Goal: Information Seeking & Learning: Compare options

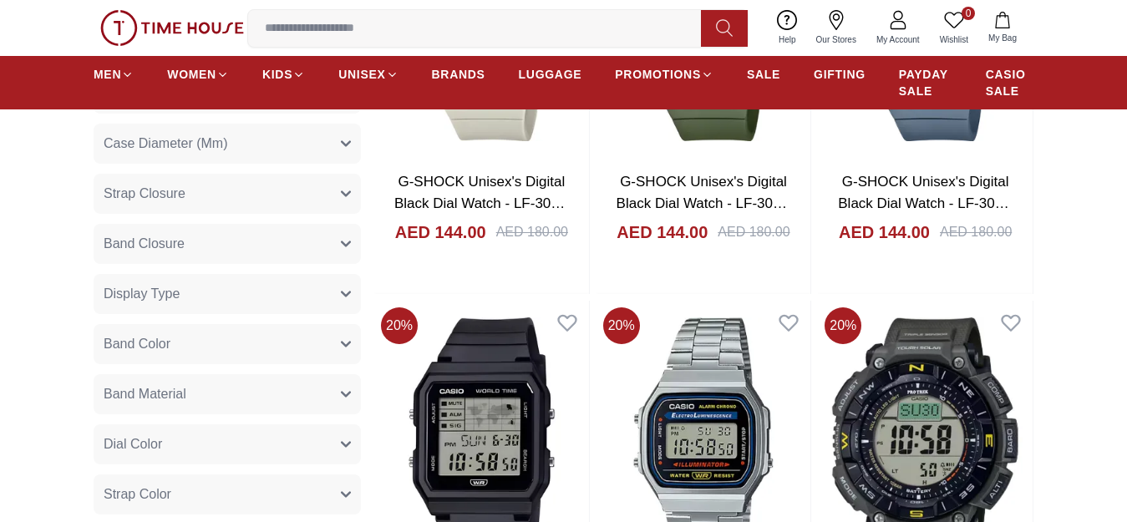
scroll to position [418, 0]
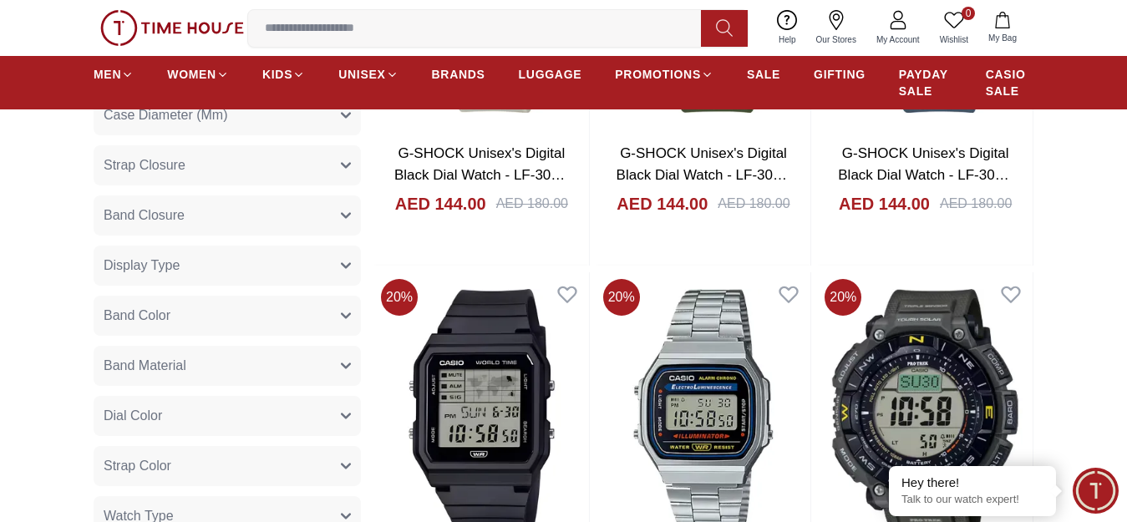
click at [349, 270] on button "Display Type" at bounding box center [227, 266] width 267 height 40
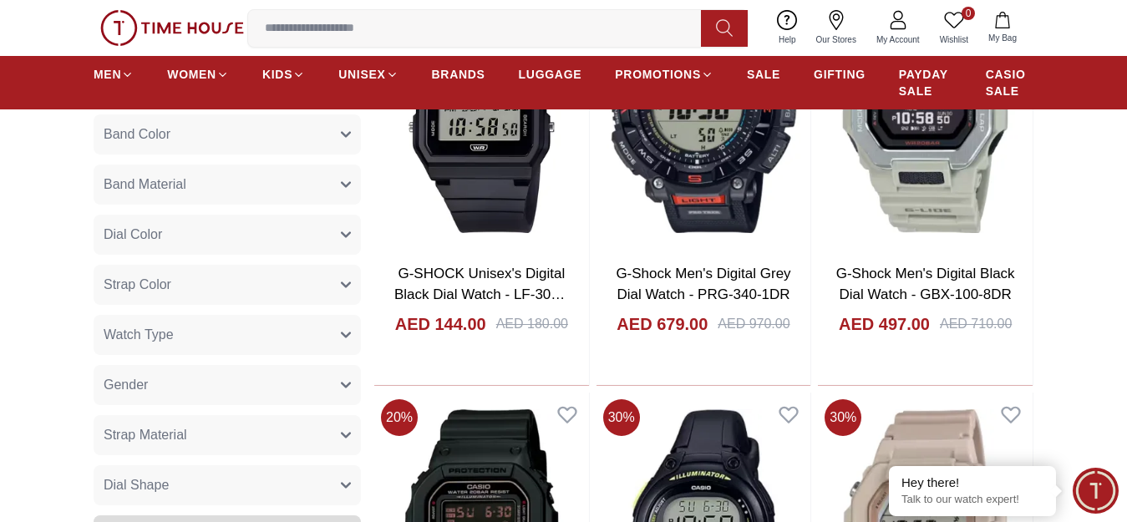
scroll to position [752, 0]
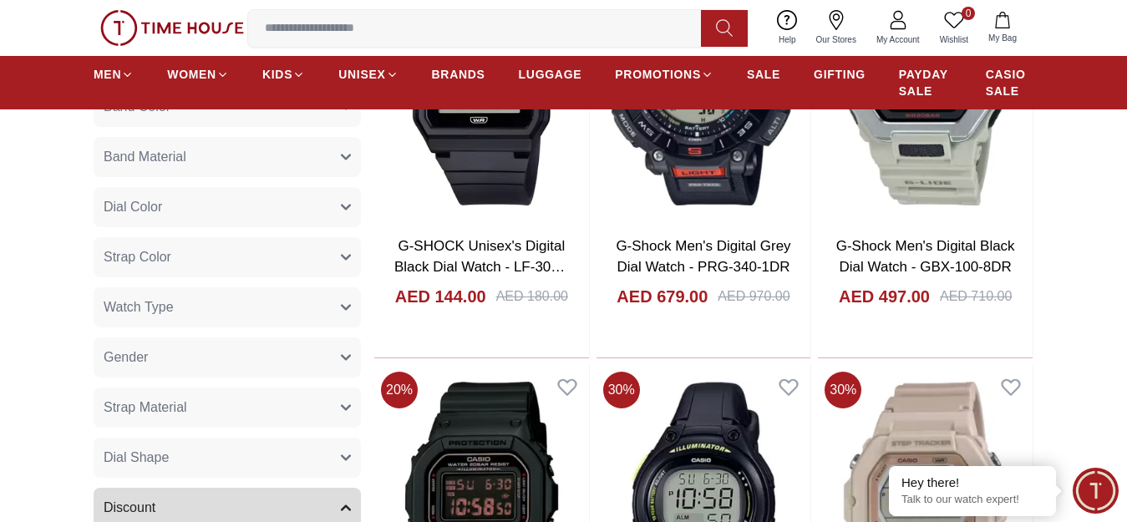
click at [343, 262] on icon "button" at bounding box center [346, 257] width 10 height 10
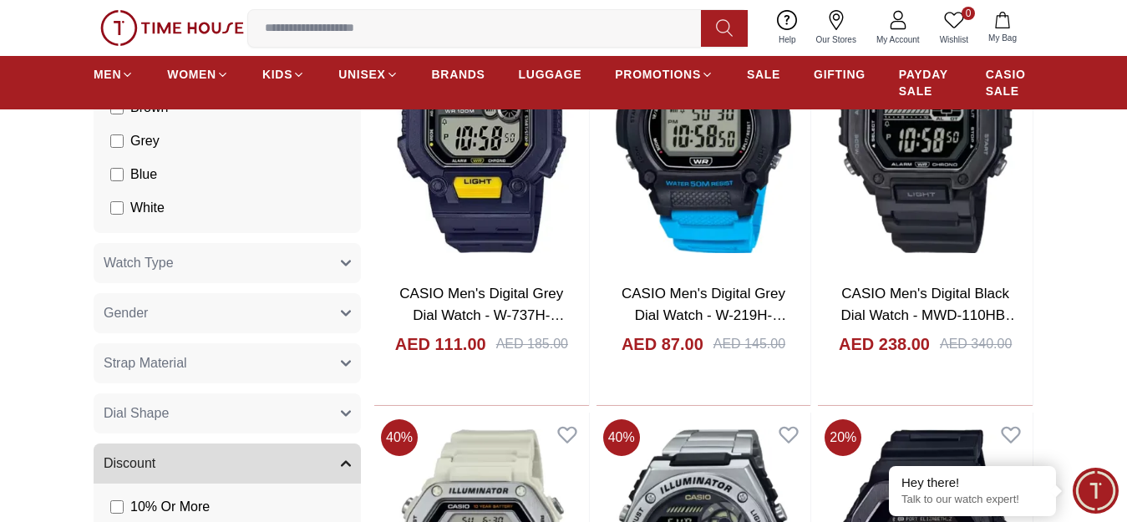
scroll to position [1170, 0]
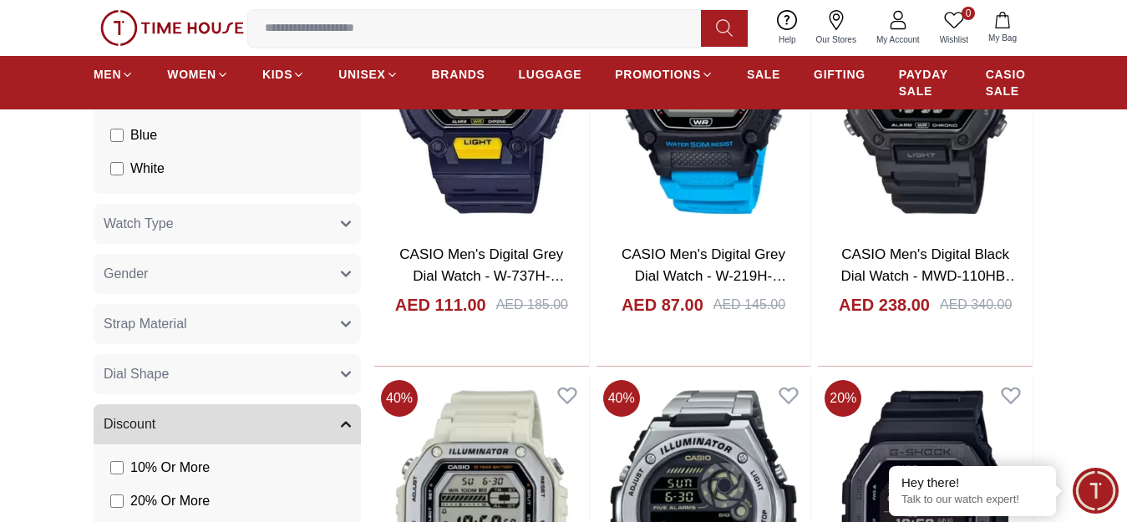
click at [343, 327] on button "Strap Material" at bounding box center [227, 324] width 267 height 40
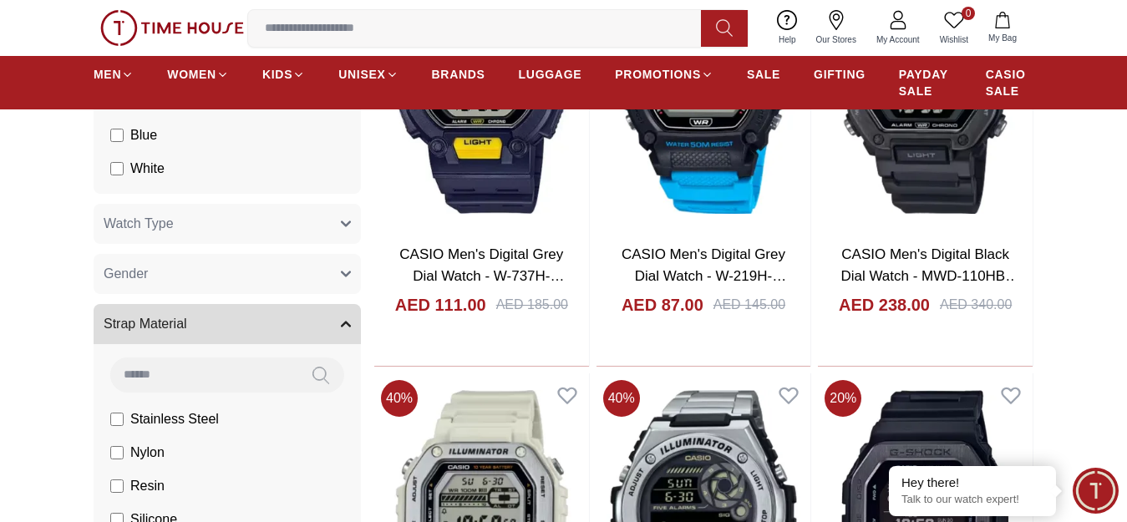
click at [343, 327] on button "Strap Material" at bounding box center [227, 324] width 267 height 40
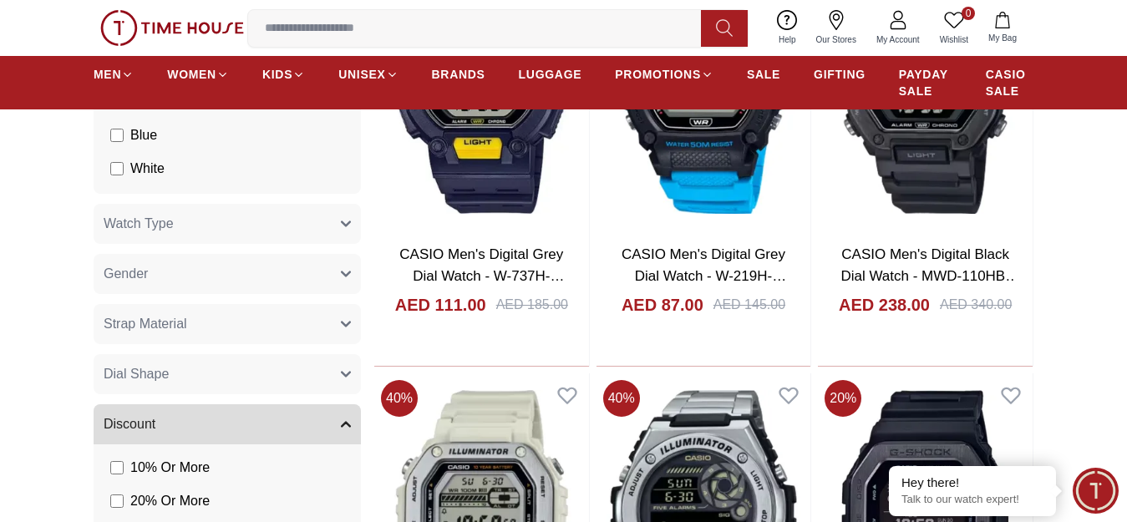
click at [347, 226] on icon "button" at bounding box center [346, 224] width 8 height 4
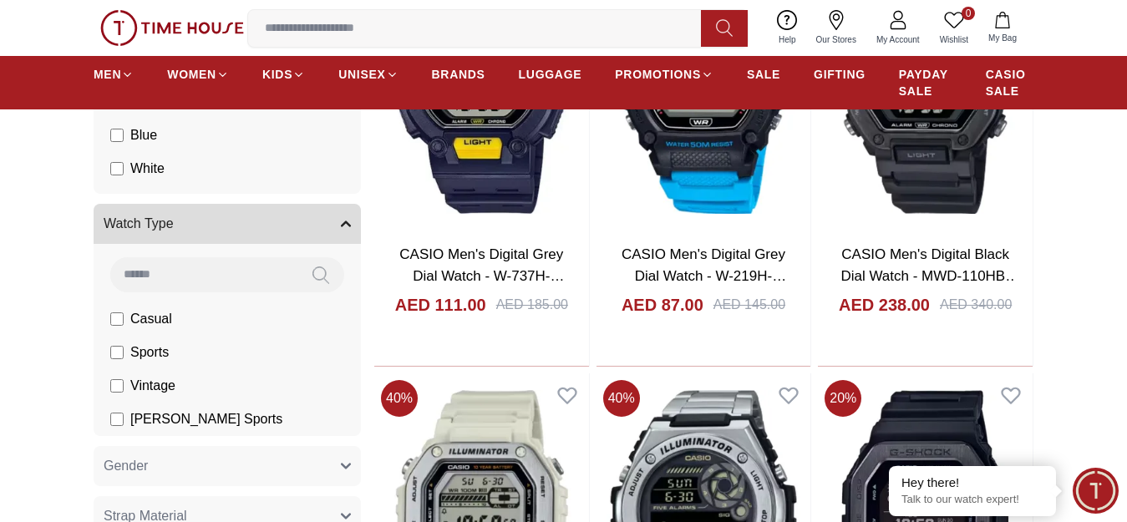
click at [47, 344] on section "Filter By Clear Brands CASIO G-Shock Case Size (Mm) 36.3 34 42.1 28.6 25 20.7 C…" at bounding box center [563, 339] width 1127 height 2611
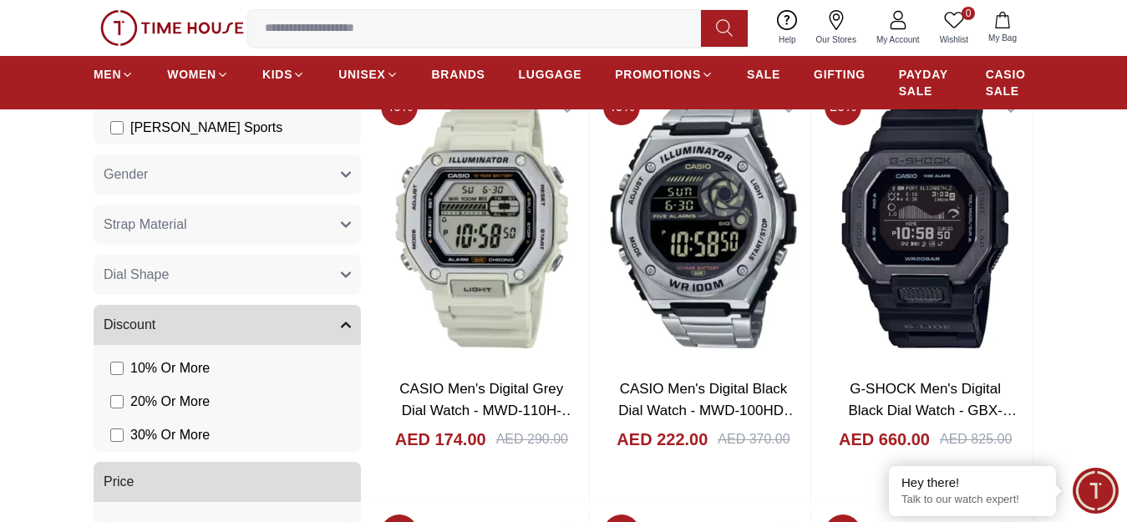
scroll to position [1420, 0]
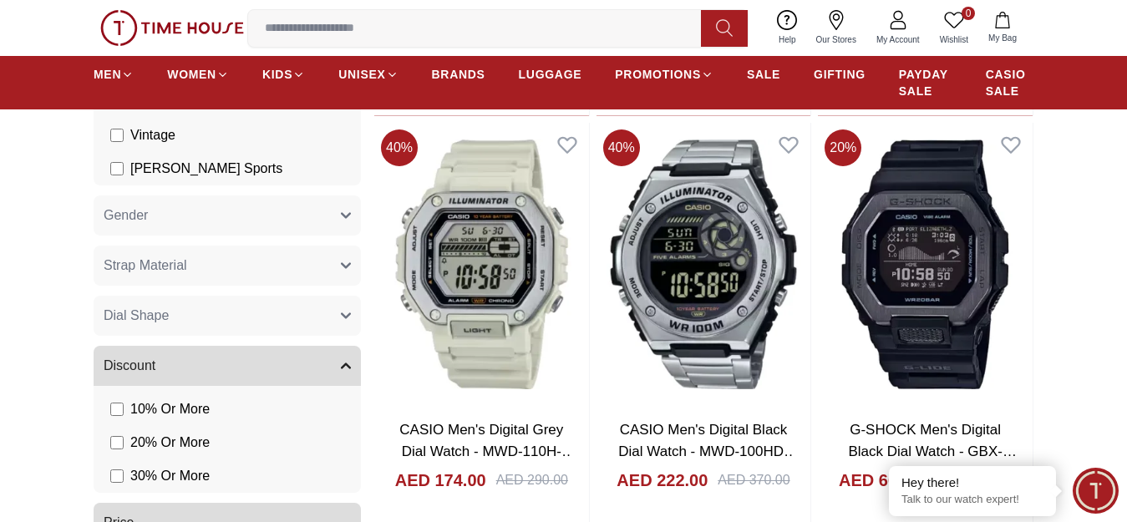
click at [348, 321] on icon "button" at bounding box center [346, 316] width 10 height 10
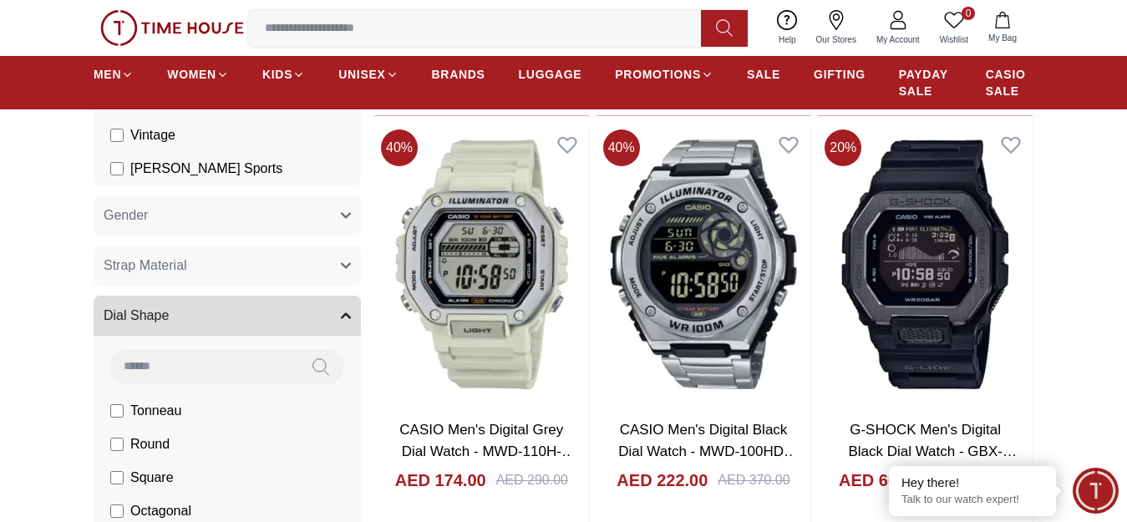
click at [113, 449] on label "Round" at bounding box center [139, 444] width 59 height 20
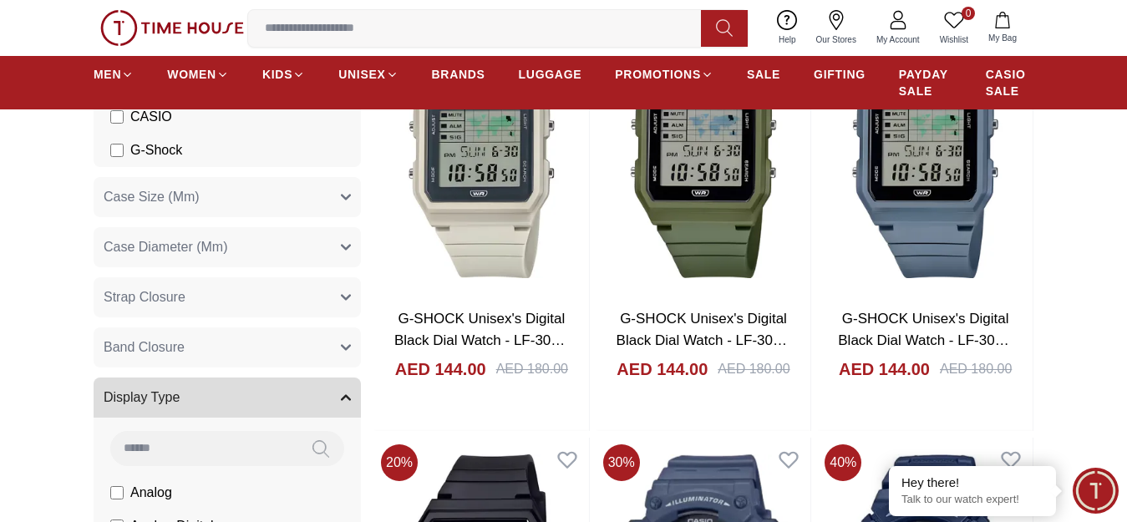
scroll to position [251, 0]
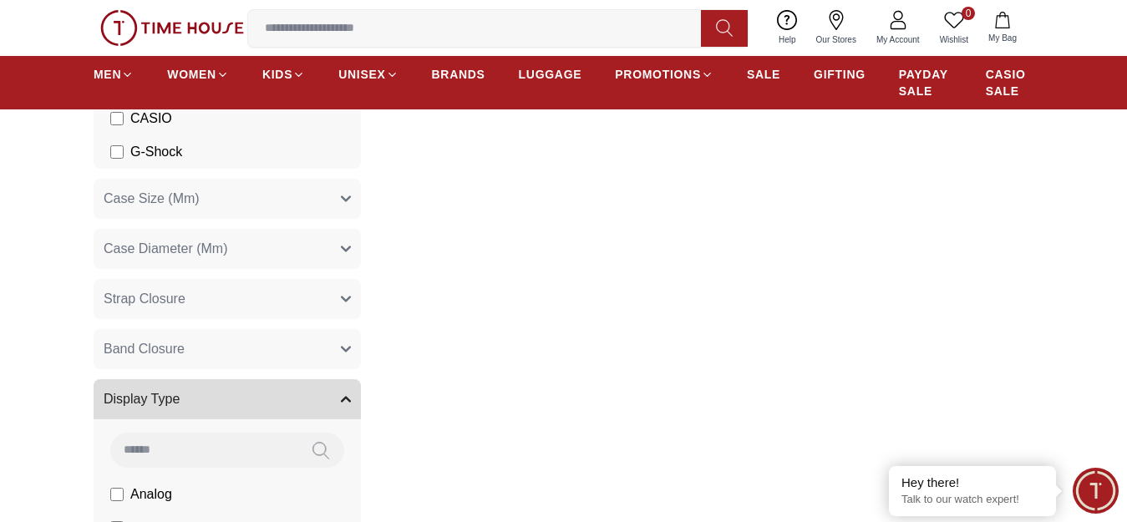
scroll to position [1420, 0]
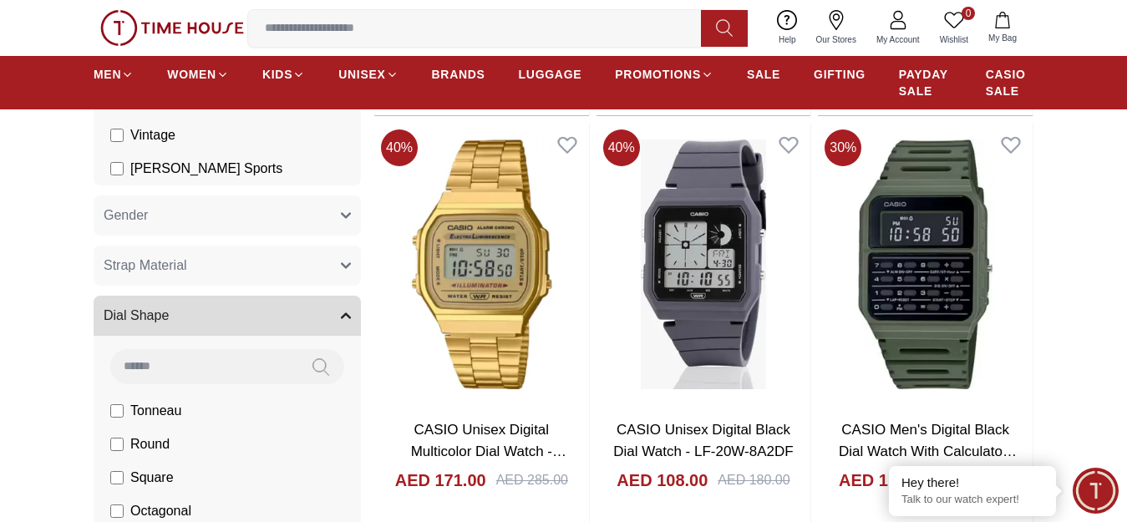
scroll to position [752, 0]
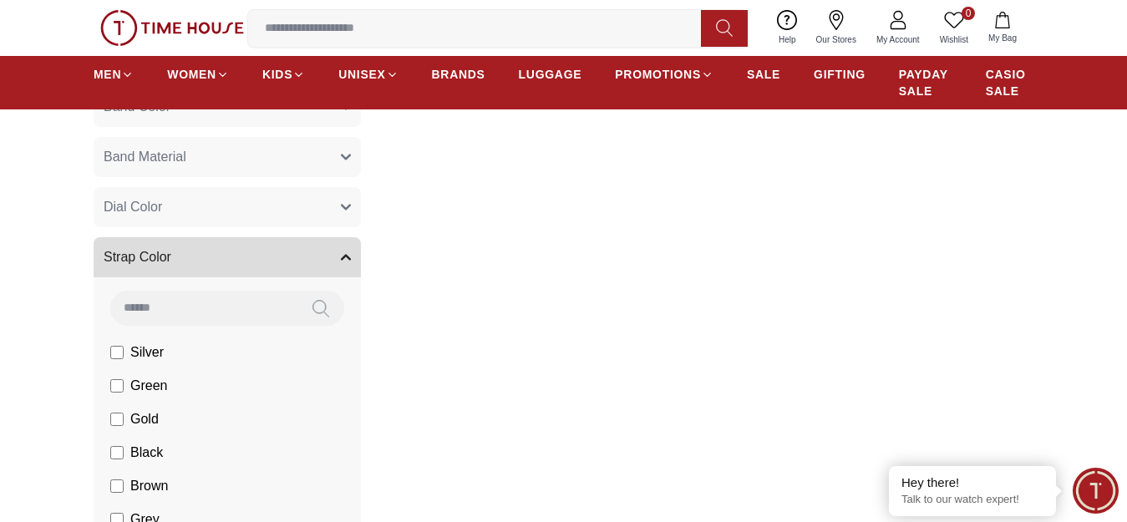
scroll to position [418, 0]
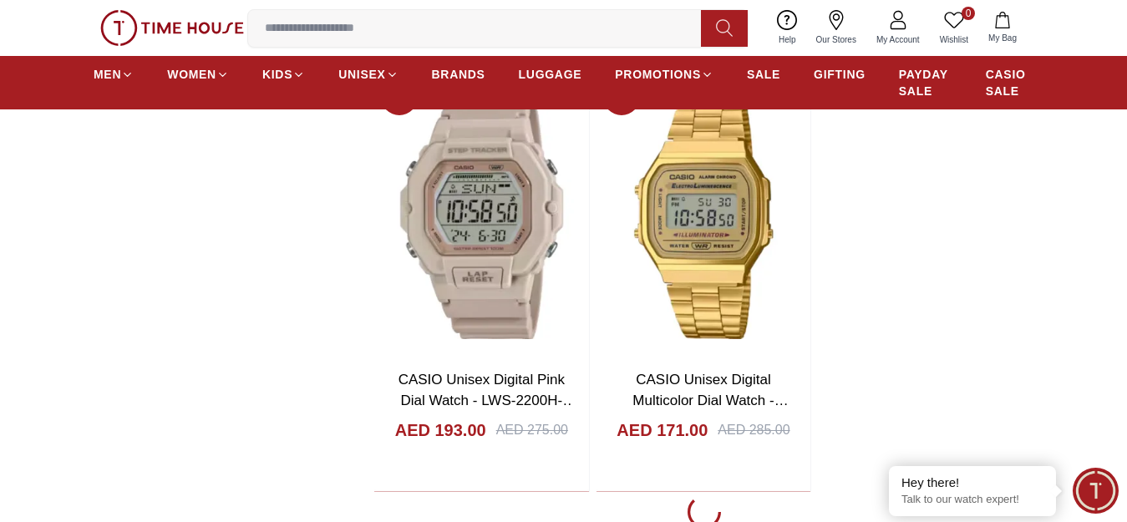
scroll to position [2757, 0]
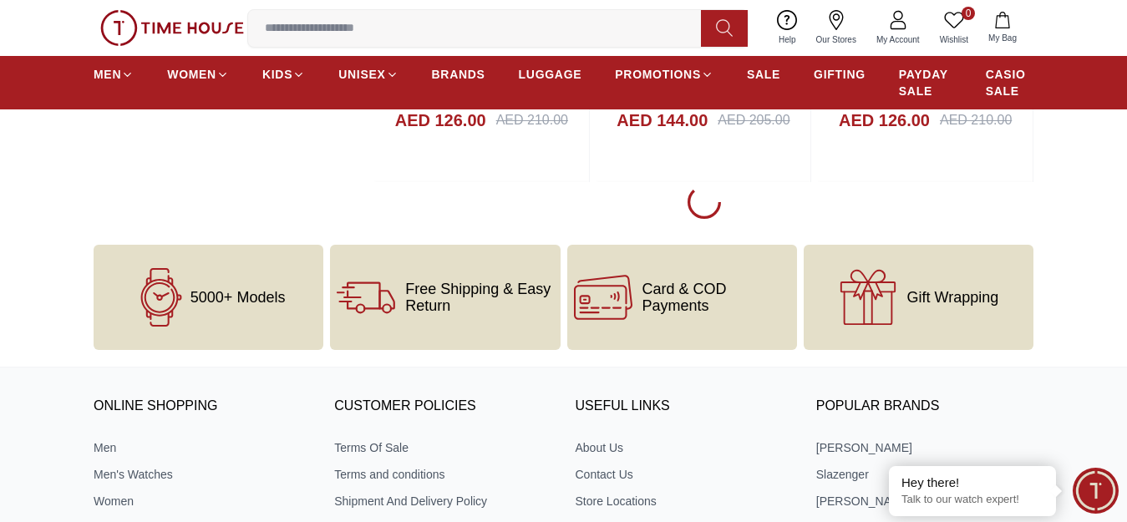
scroll to position [8604, 0]
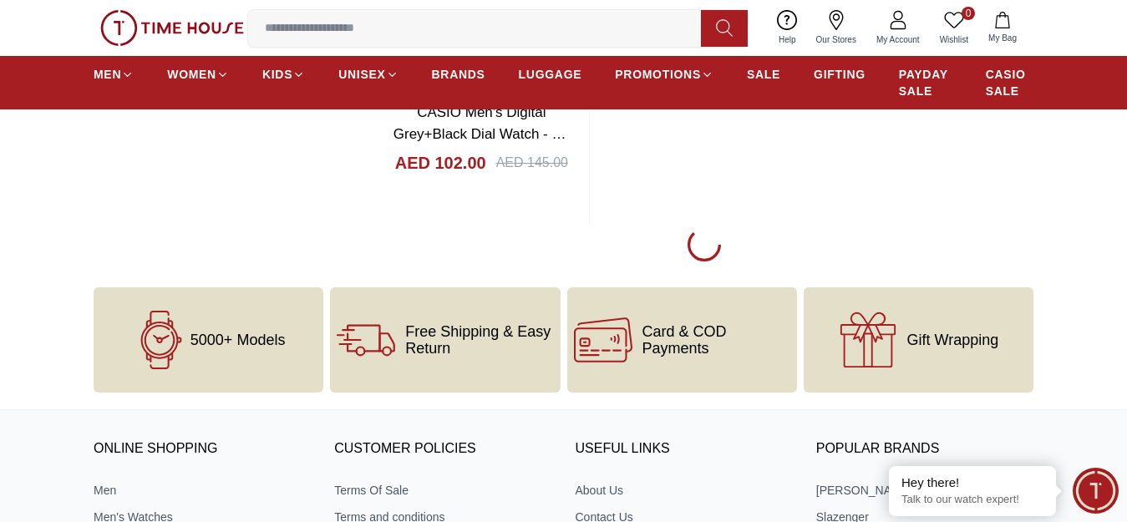
scroll to position [14536, 0]
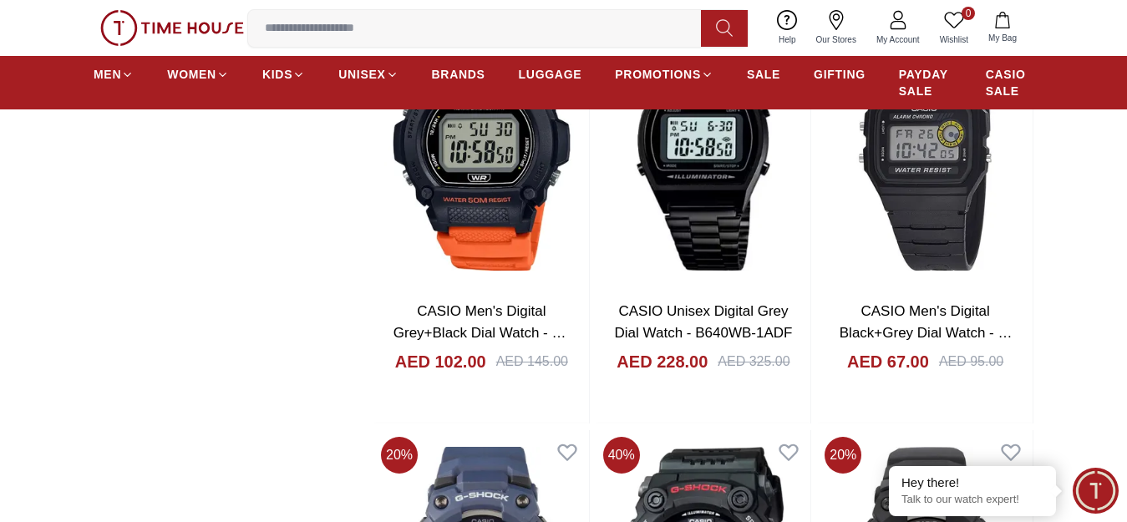
scroll to position [14369, 0]
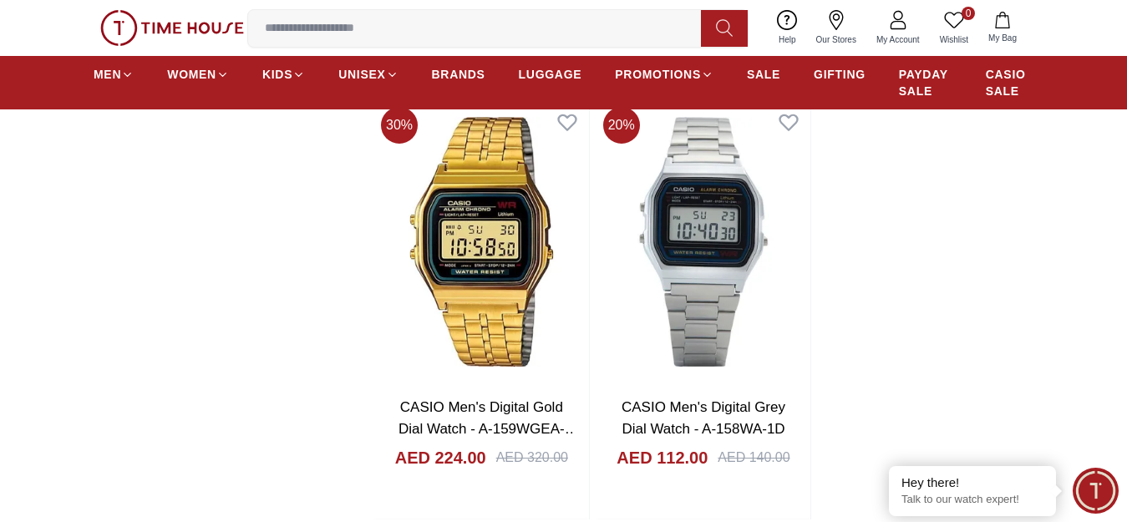
scroll to position [16708, 0]
